Goal: Task Accomplishment & Management: Manage account settings

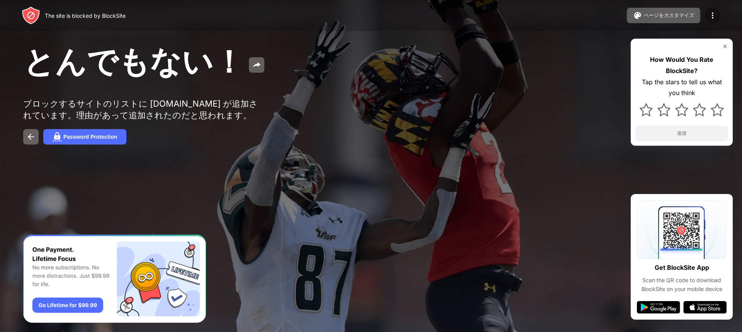
click at [706, 11] on div at bounding box center [711, 15] width 15 height 15
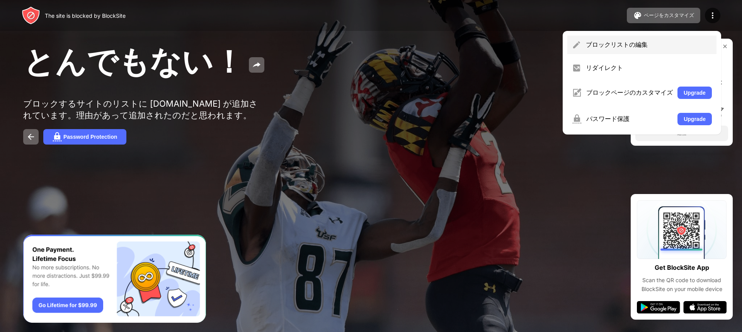
click at [644, 46] on div "ブロックリストの編集" at bounding box center [648, 45] width 126 height 8
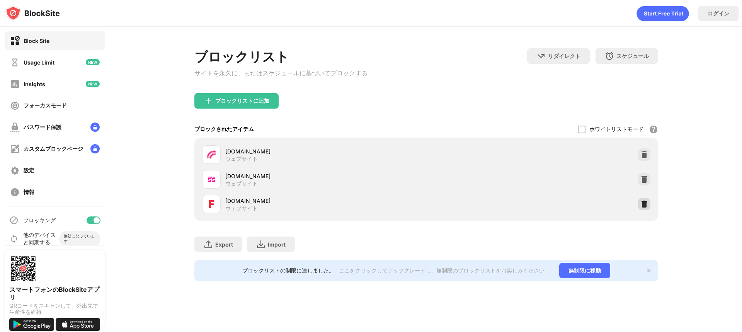
click at [638, 205] on div at bounding box center [644, 204] width 12 height 12
